Goal: Information Seeking & Learning: Check status

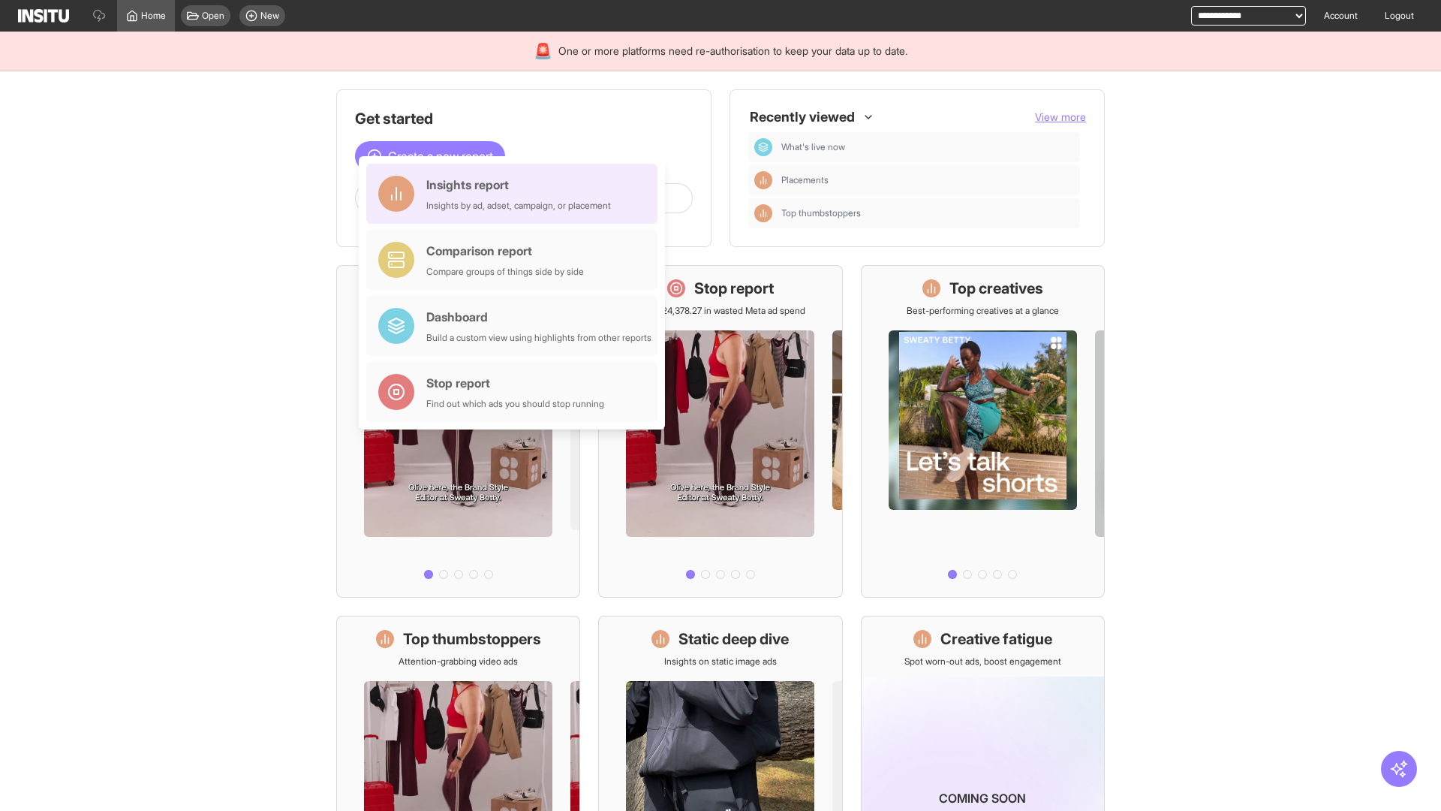
click at [516, 194] on div "Insights report Insights by ad, adset, campaign, or placement" at bounding box center [518, 194] width 185 height 36
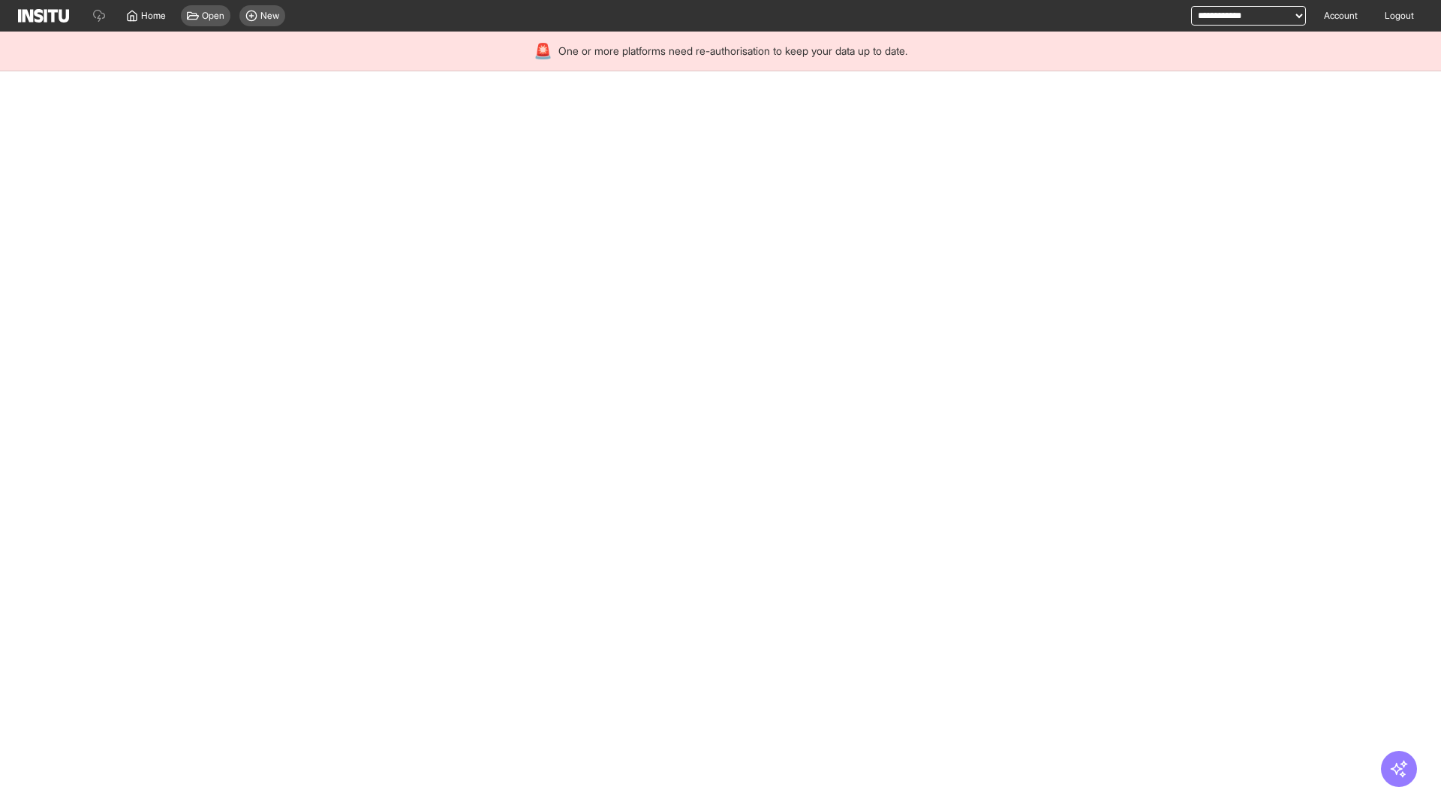
select select "**"
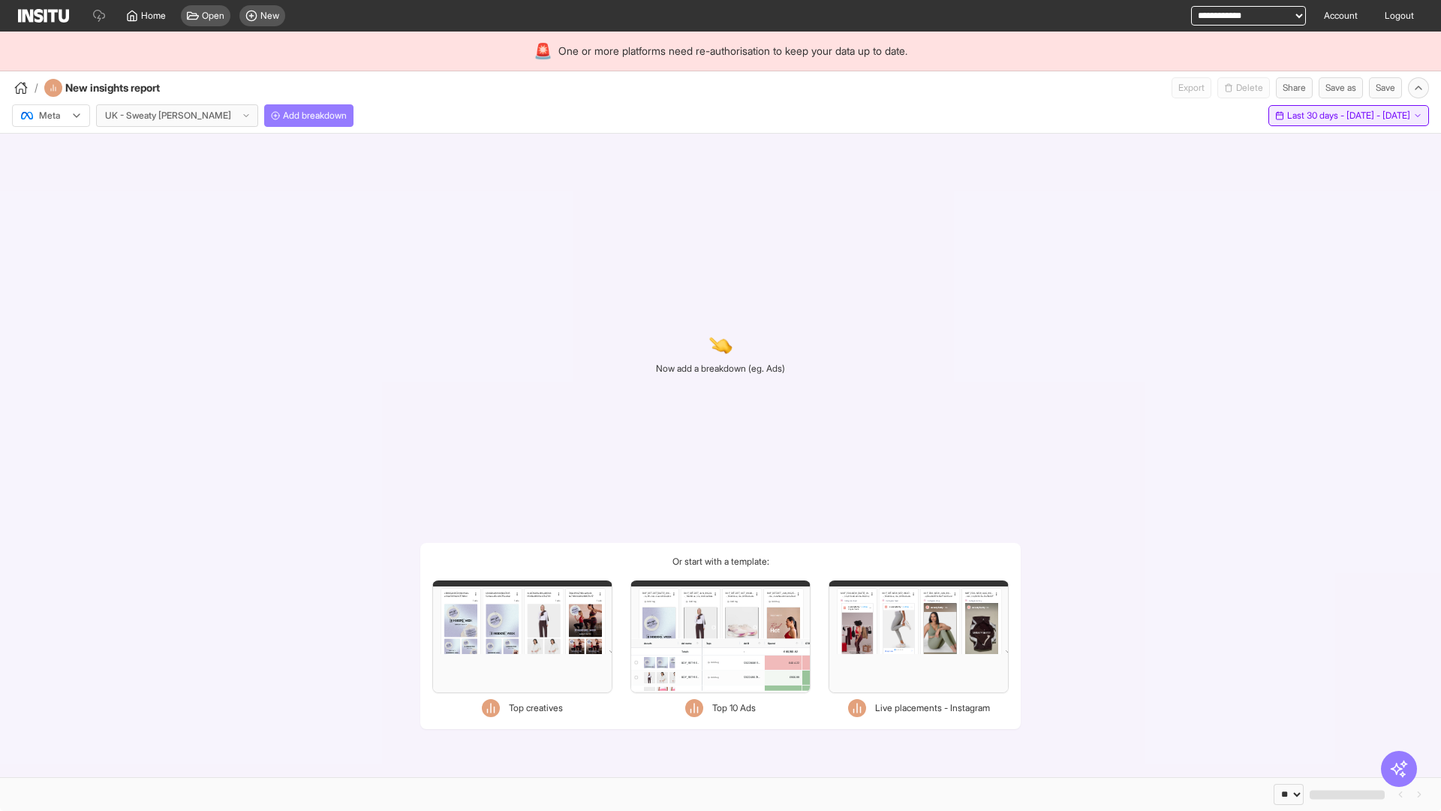
click at [1314, 116] on span "Last 30 days - [DATE] - [DATE]" at bounding box center [1348, 116] width 123 height 12
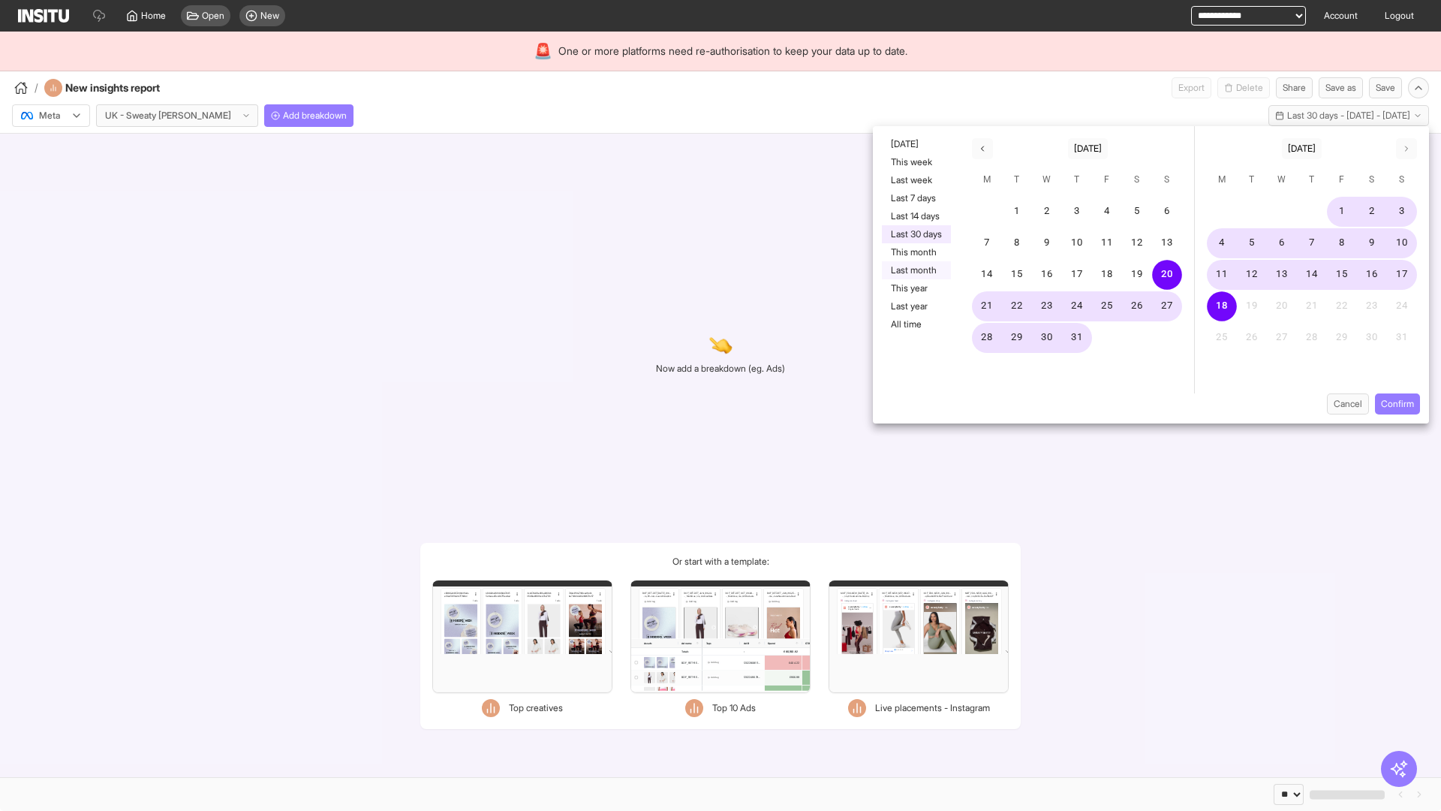
click at [915, 270] on button "Last month" at bounding box center [916, 270] width 69 height 18
